Goal: Navigation & Orientation: Understand site structure

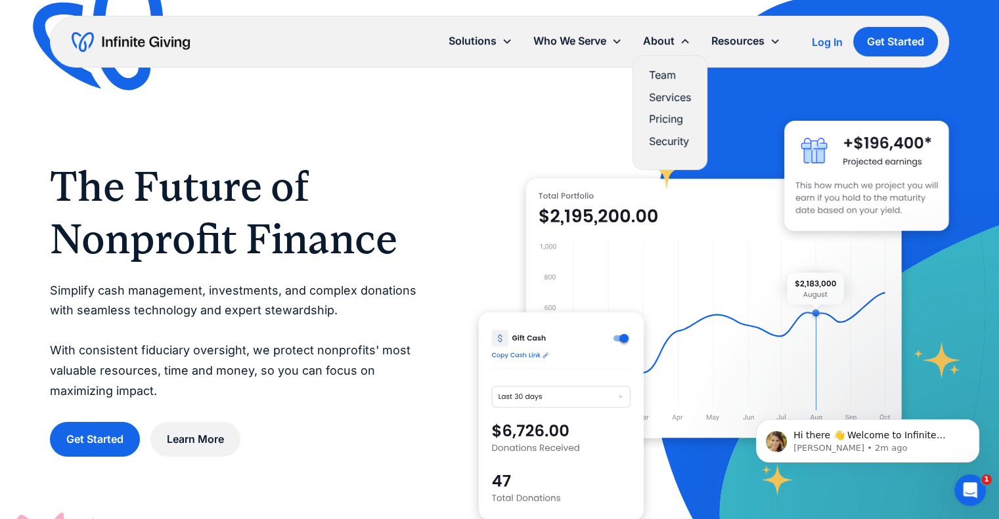
click at [649, 84] on link "Team" at bounding box center [670, 75] width 42 height 18
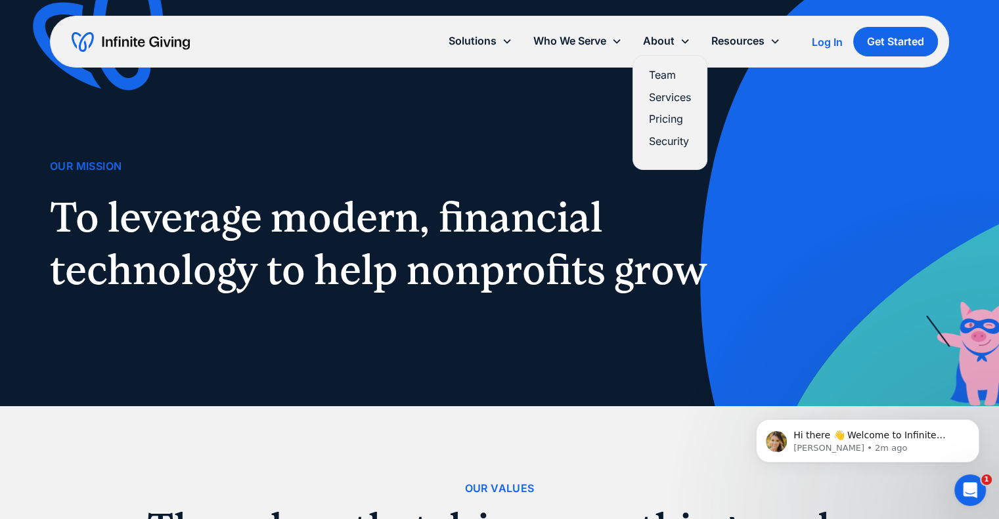
click at [649, 106] on link "Services" at bounding box center [670, 98] width 42 height 18
